Goal: Check status: Check status

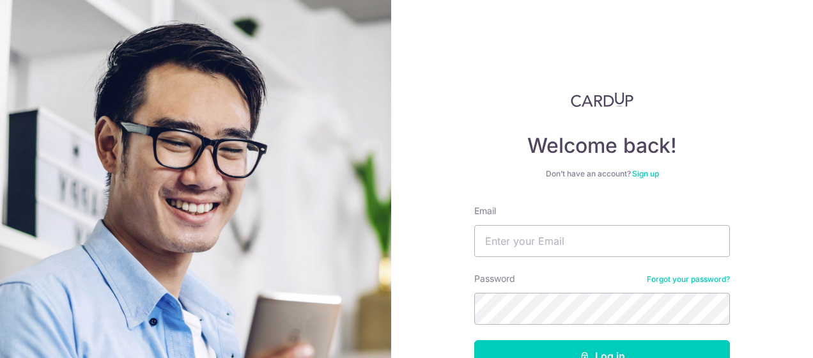
click at [510, 219] on div "Email" at bounding box center [602, 231] width 256 height 52
click at [592, 249] on input "Email" at bounding box center [602, 241] width 256 height 32
type input "paul_wong_tk@yahoo.co.uk"
click at [474, 340] on button "Log in" at bounding box center [602, 356] width 256 height 32
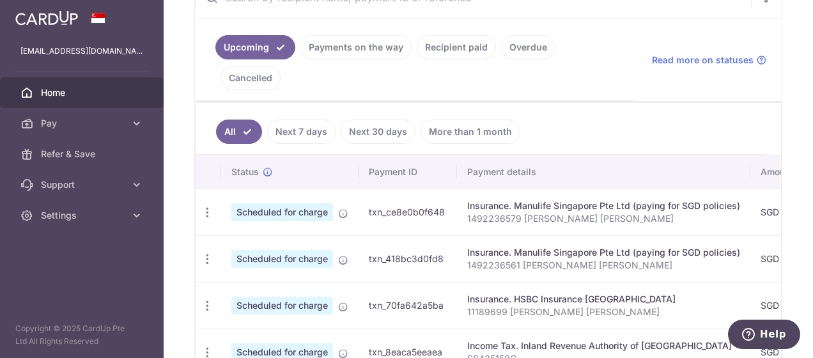
scroll to position [135, 0]
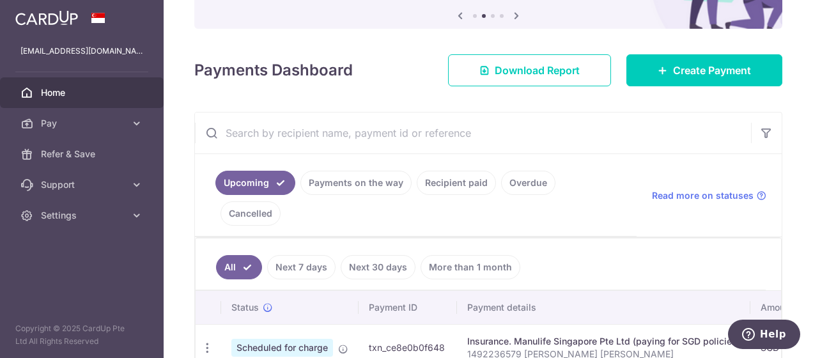
click at [453, 175] on link "Recipient paid" at bounding box center [456, 183] width 79 height 24
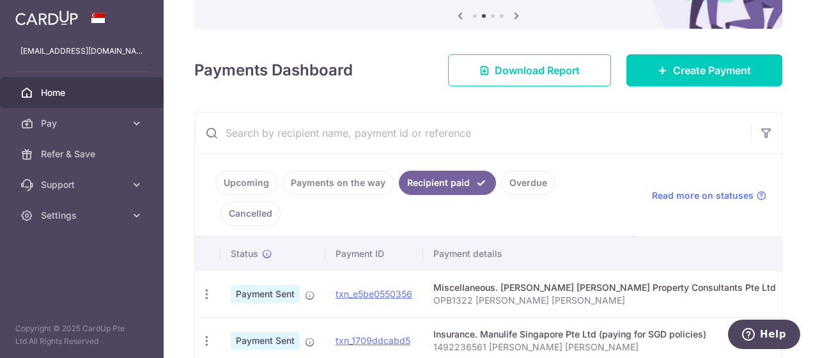
scroll to position [203, 0]
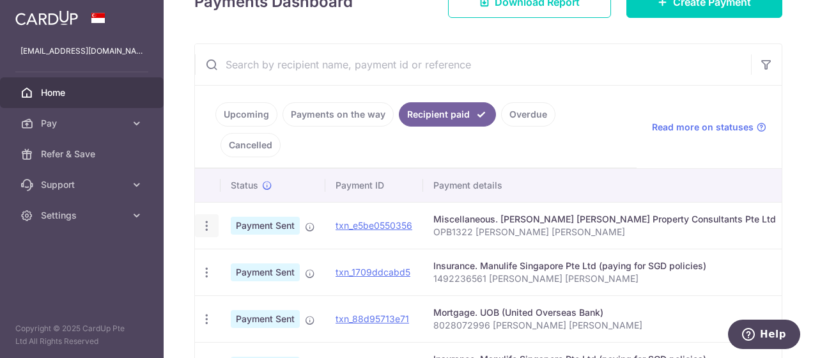
click at [208, 227] on icon "button" at bounding box center [206, 225] width 13 height 13
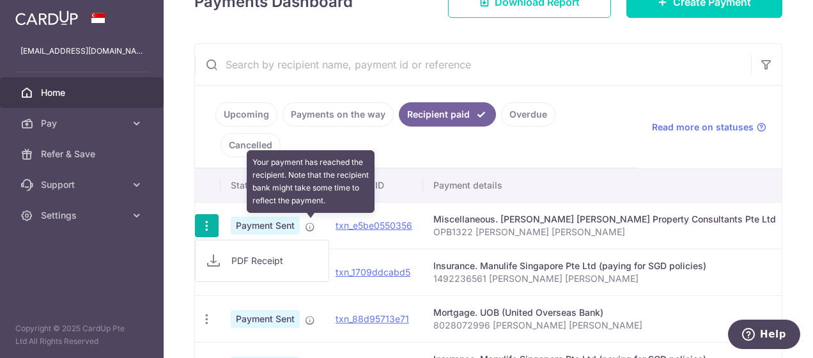
click at [311, 225] on td "Payment Sent Your payment has reached the recipient. Note that the recipient ba…" at bounding box center [273, 225] width 105 height 47
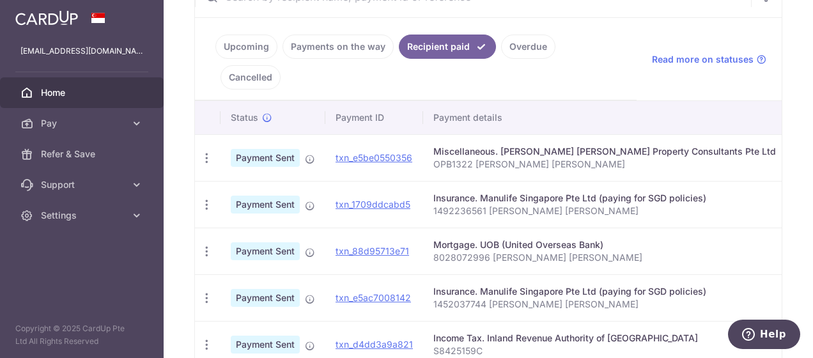
scroll to position [136, 0]
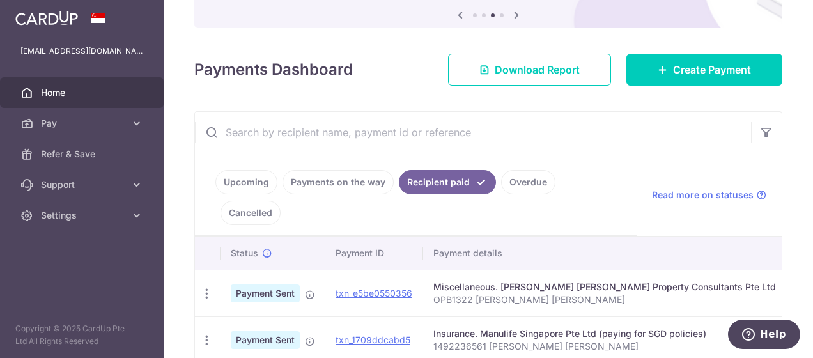
click at [361, 181] on link "Payments on the way" at bounding box center [338, 182] width 111 height 24
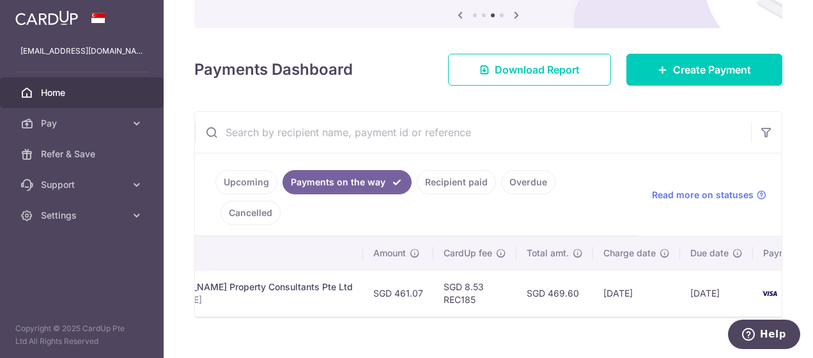
scroll to position [0, 0]
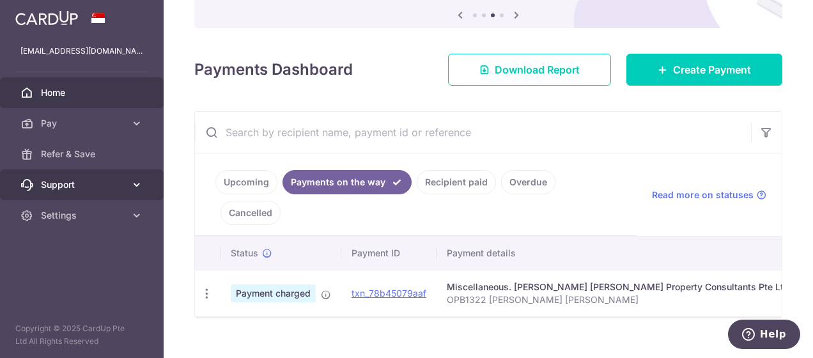
click at [132, 186] on icon at bounding box center [136, 184] width 13 height 13
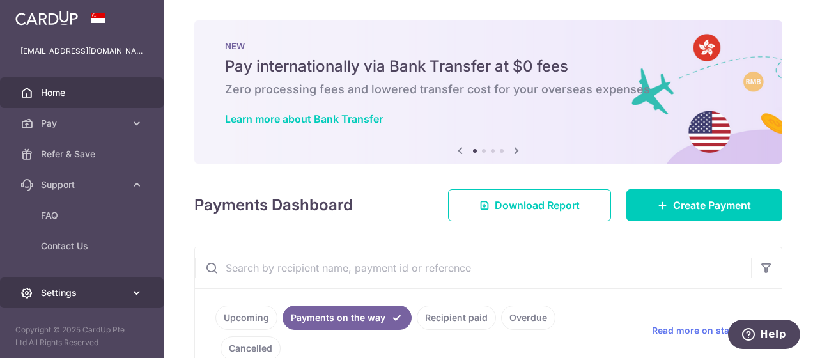
click at [101, 292] on span "Settings" at bounding box center [83, 292] width 84 height 13
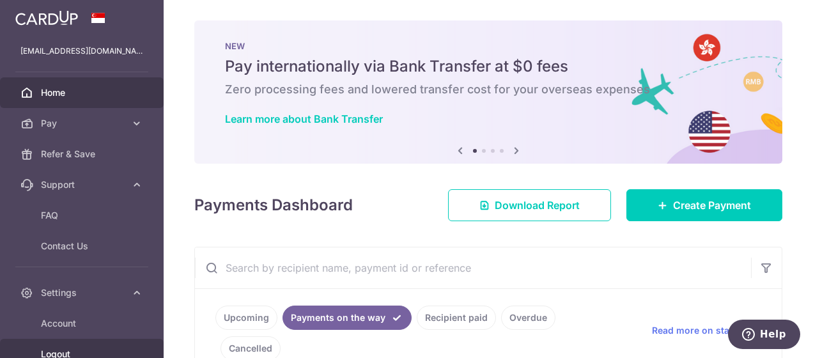
scroll to position [77, 0]
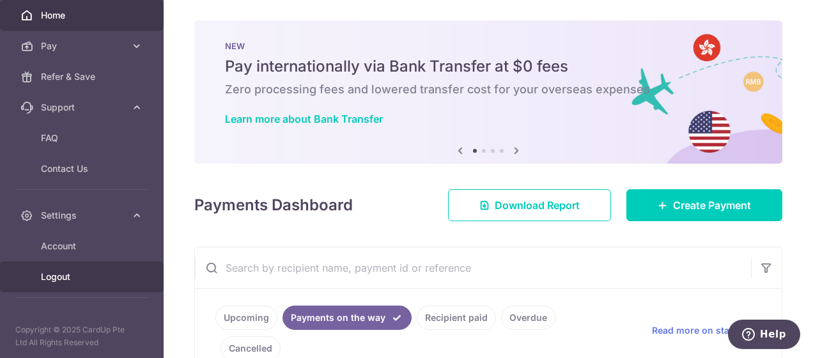
click at [69, 269] on link "Logout" at bounding box center [82, 277] width 164 height 31
